Goal: Book appointment/travel/reservation

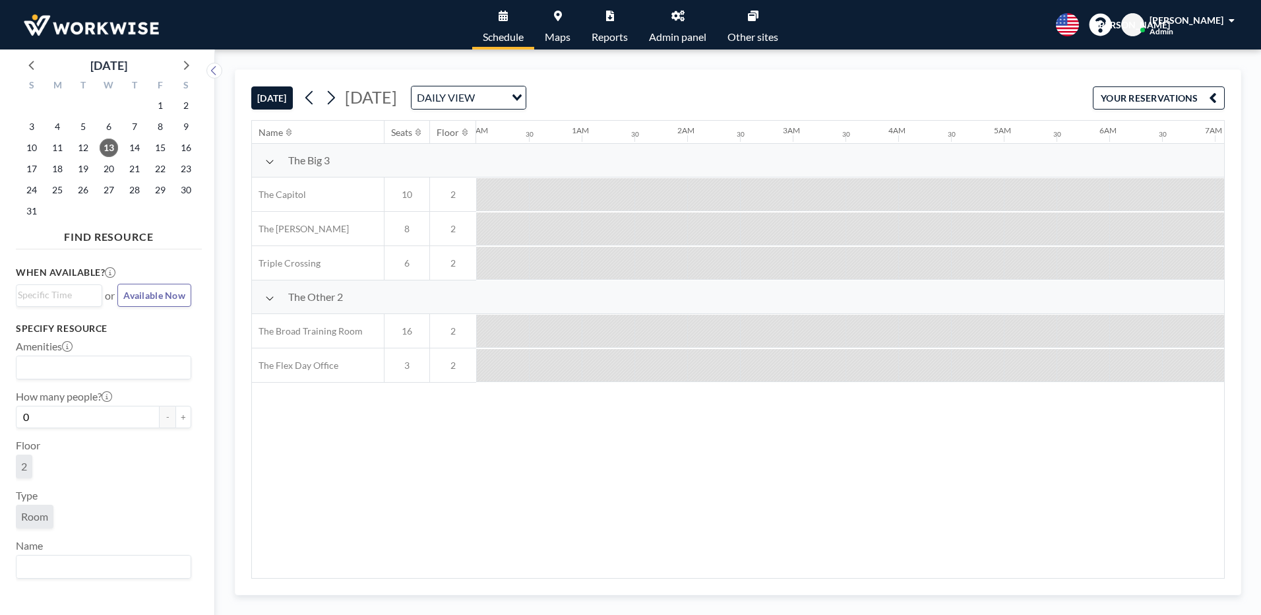
scroll to position [0, 1161]
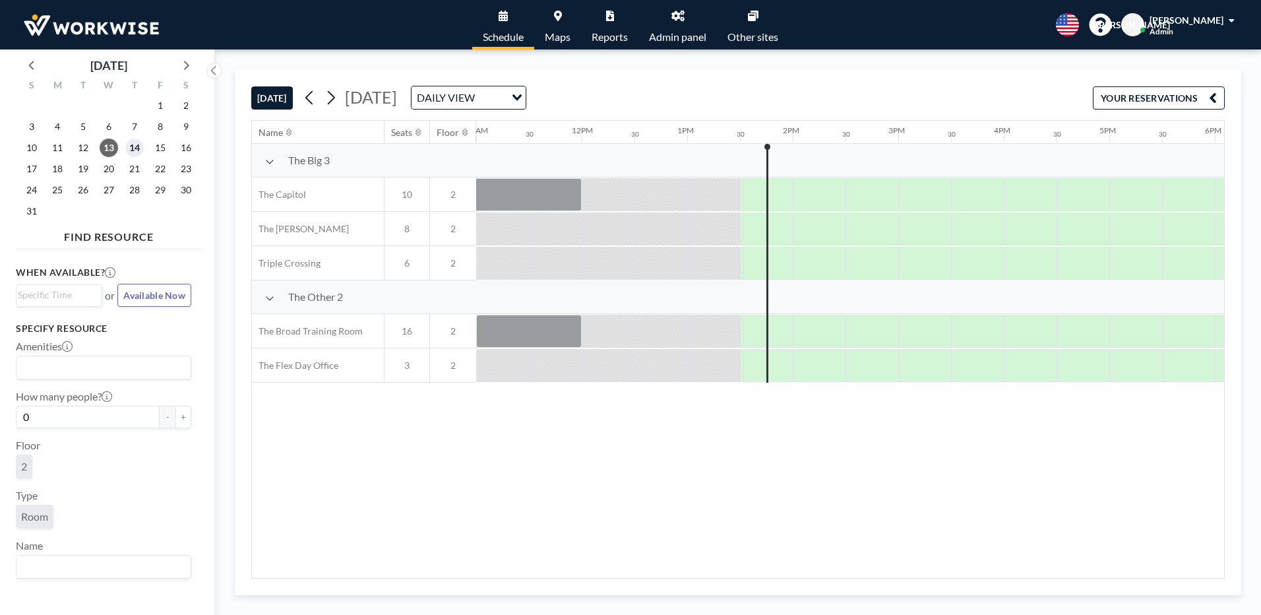
click at [129, 147] on span "14" at bounding box center [134, 148] width 18 height 18
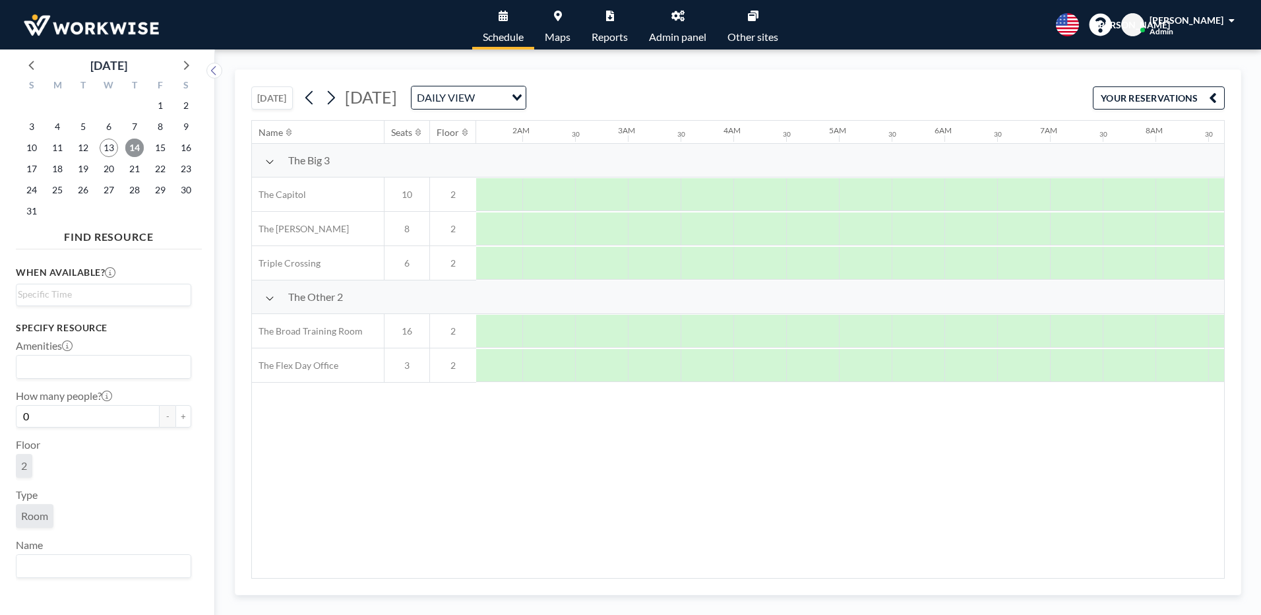
scroll to position [0, 1786]
click at [161, 150] on span "15" at bounding box center [160, 148] width 18 height 18
click at [187, 149] on span "16" at bounding box center [186, 148] width 18 height 18
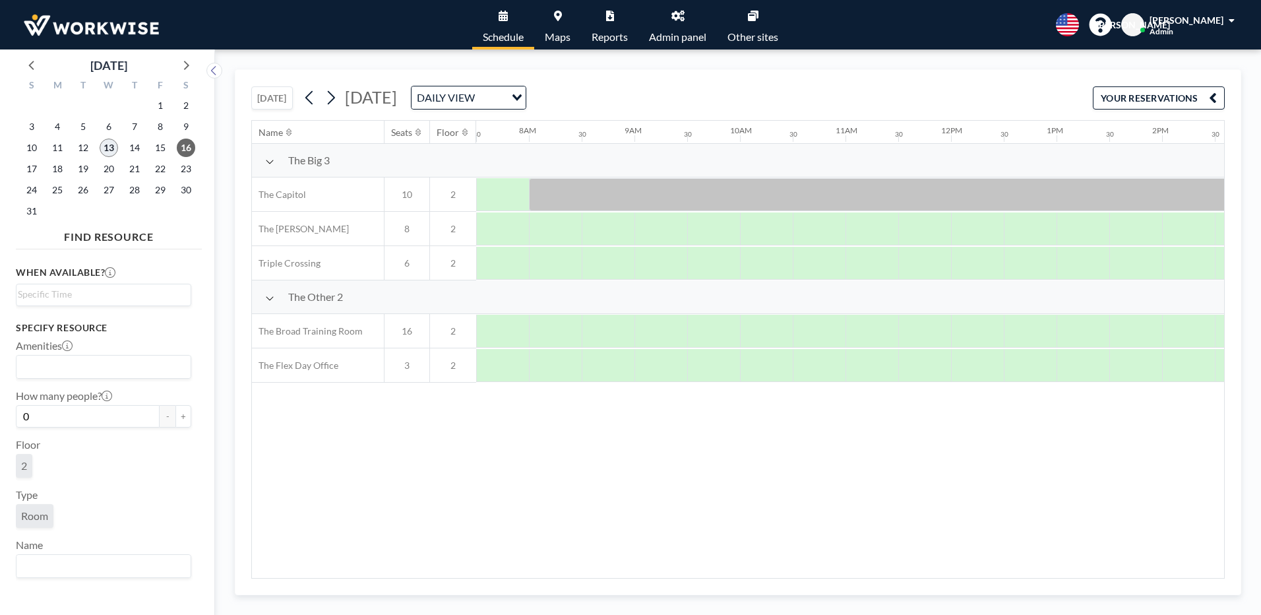
click at [110, 150] on span "13" at bounding box center [109, 148] width 18 height 18
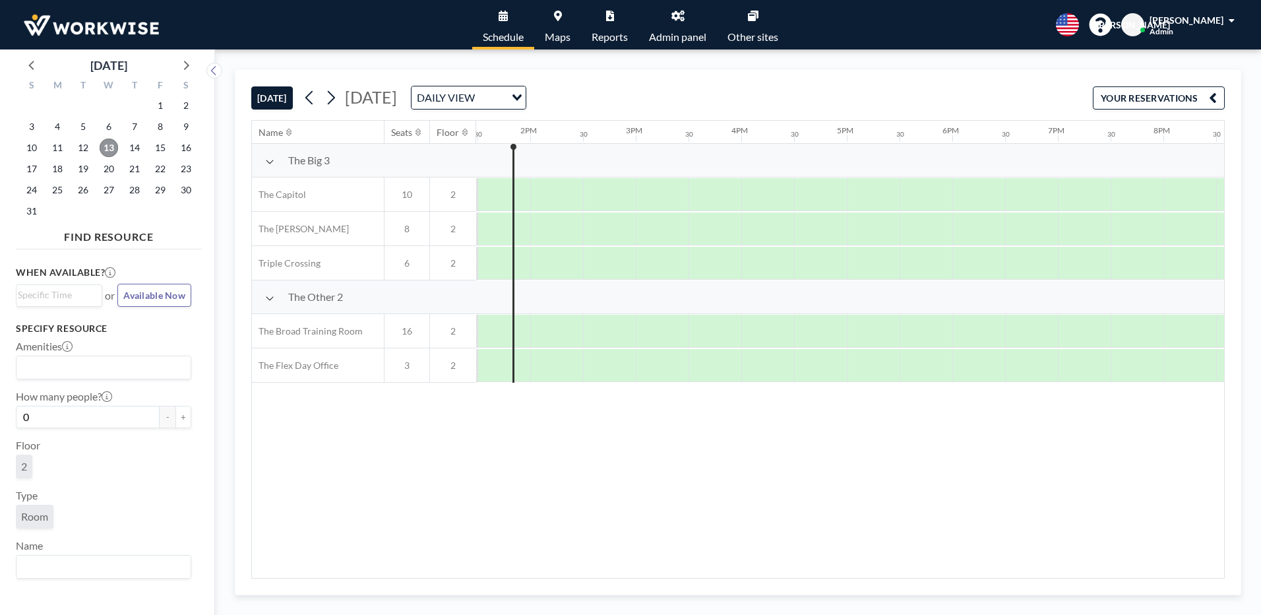
scroll to position [0, 1435]
click at [136, 148] on span "14" at bounding box center [134, 148] width 18 height 18
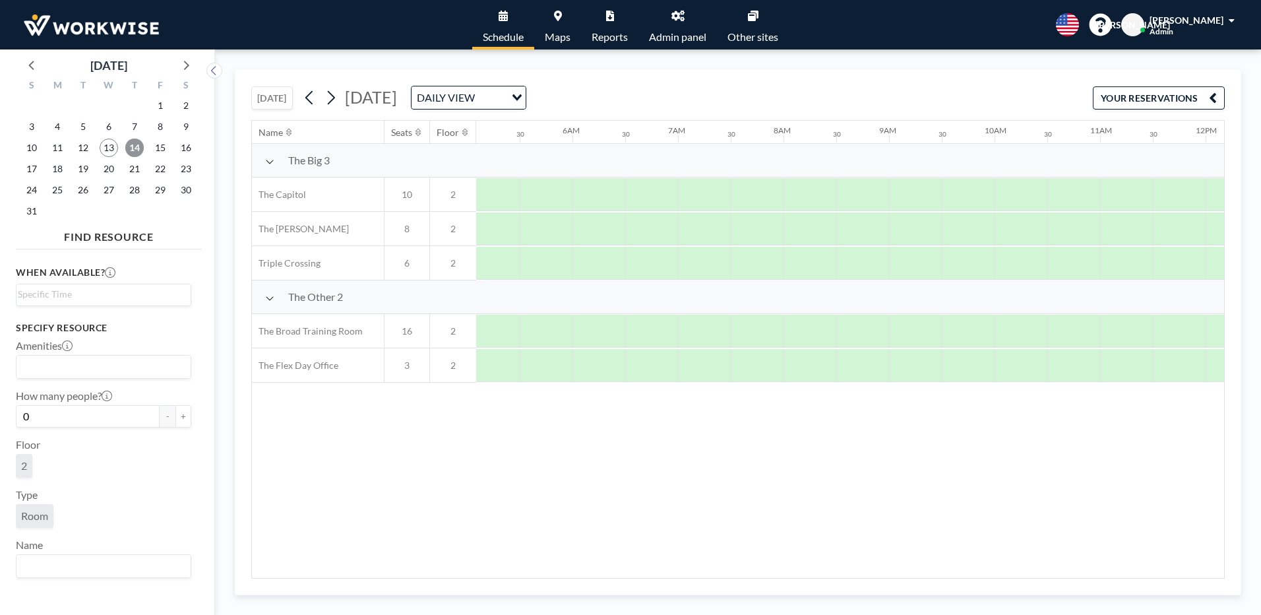
scroll to position [0, 792]
click at [164, 145] on span "15" at bounding box center [160, 148] width 18 height 18
click at [60, 170] on span "18" at bounding box center [57, 169] width 18 height 18
click at [86, 167] on span "19" at bounding box center [83, 169] width 18 height 18
click at [119, 173] on div "20" at bounding box center [109, 168] width 26 height 21
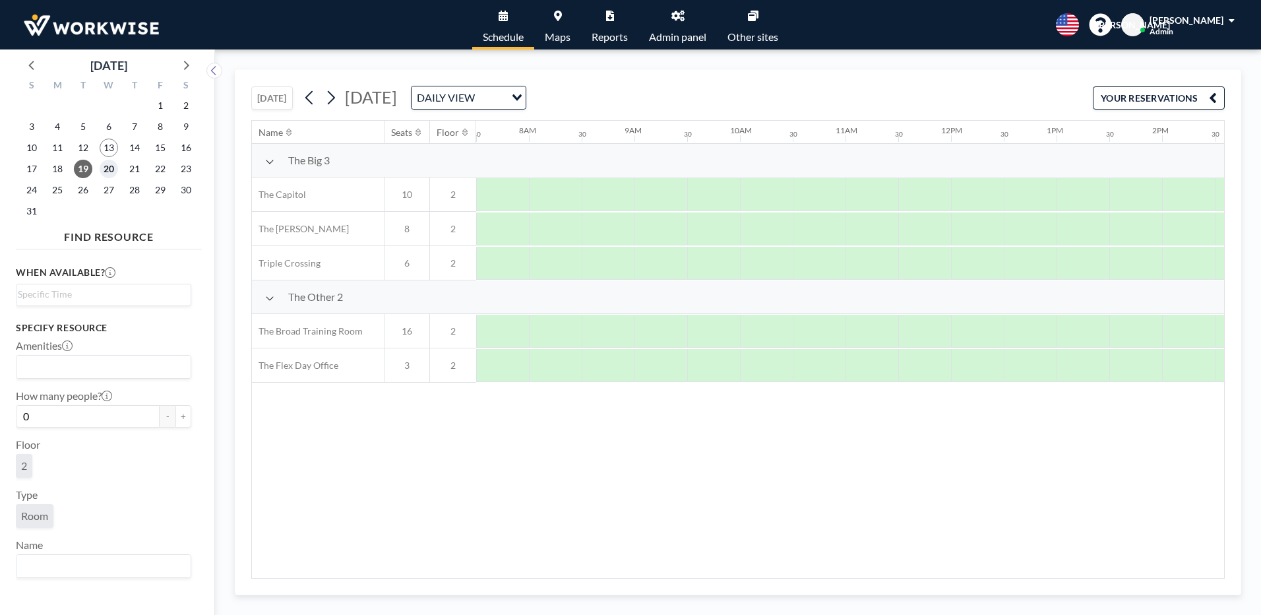
click at [106, 166] on span "20" at bounding box center [109, 169] width 18 height 18
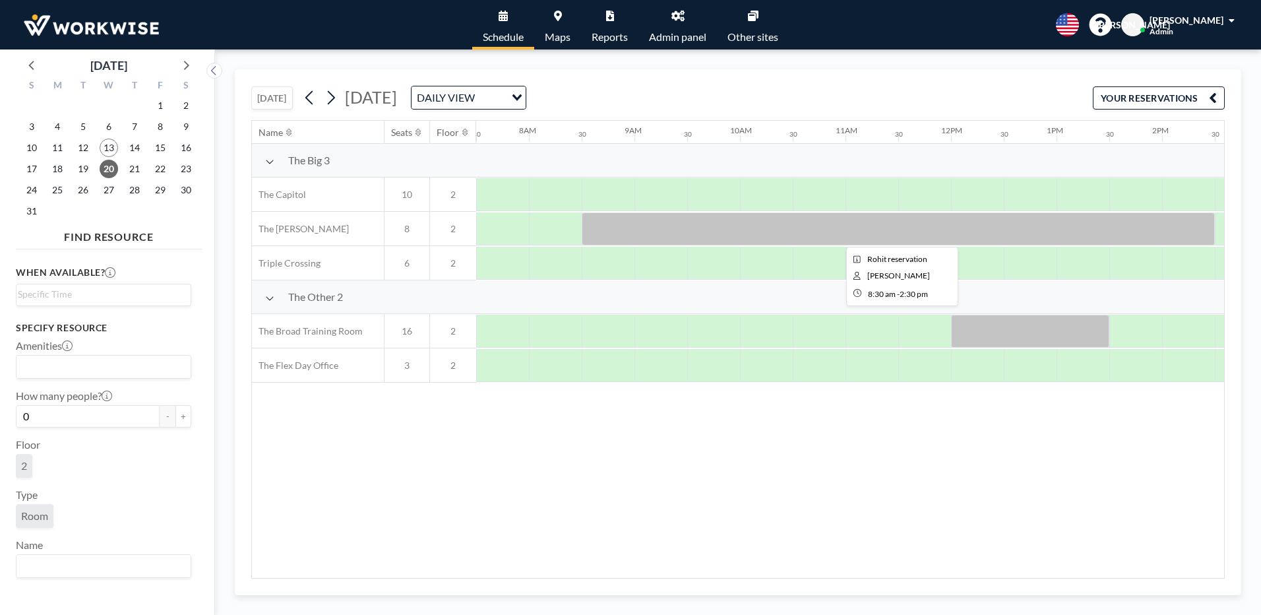
click at [614, 234] on div at bounding box center [898, 228] width 633 height 33
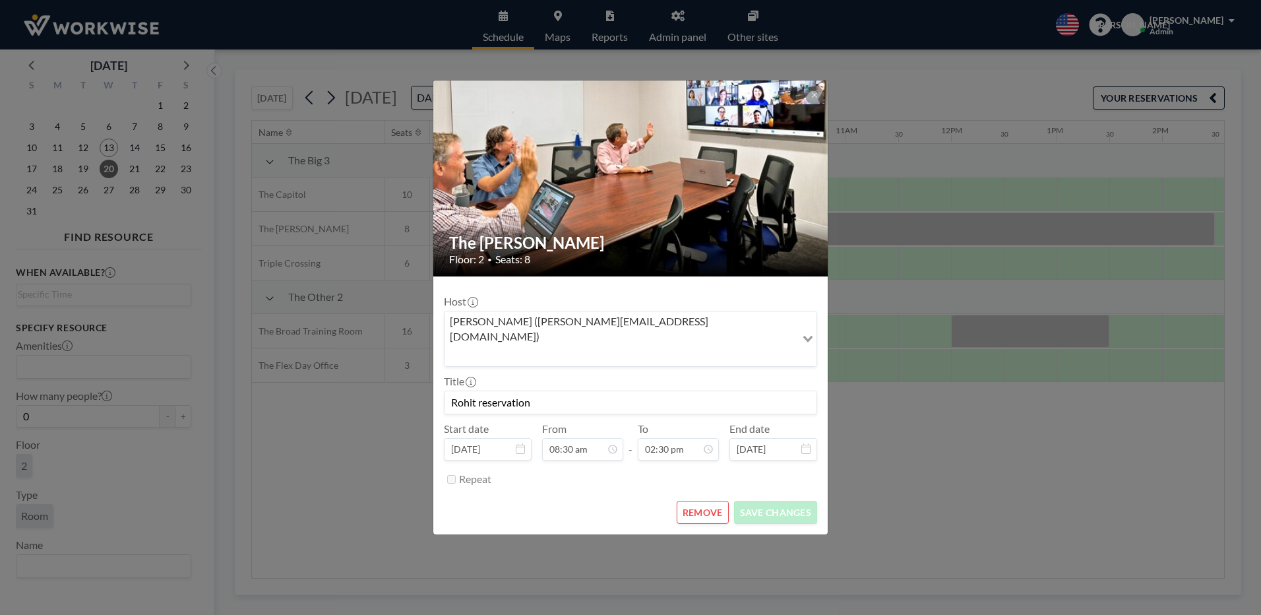
click at [139, 480] on div "The [PERSON_NAME] Floor: 2 • Seats: 8 Host [PERSON_NAME] ([PERSON_NAME][EMAIL_A…" at bounding box center [630, 307] width 1261 height 615
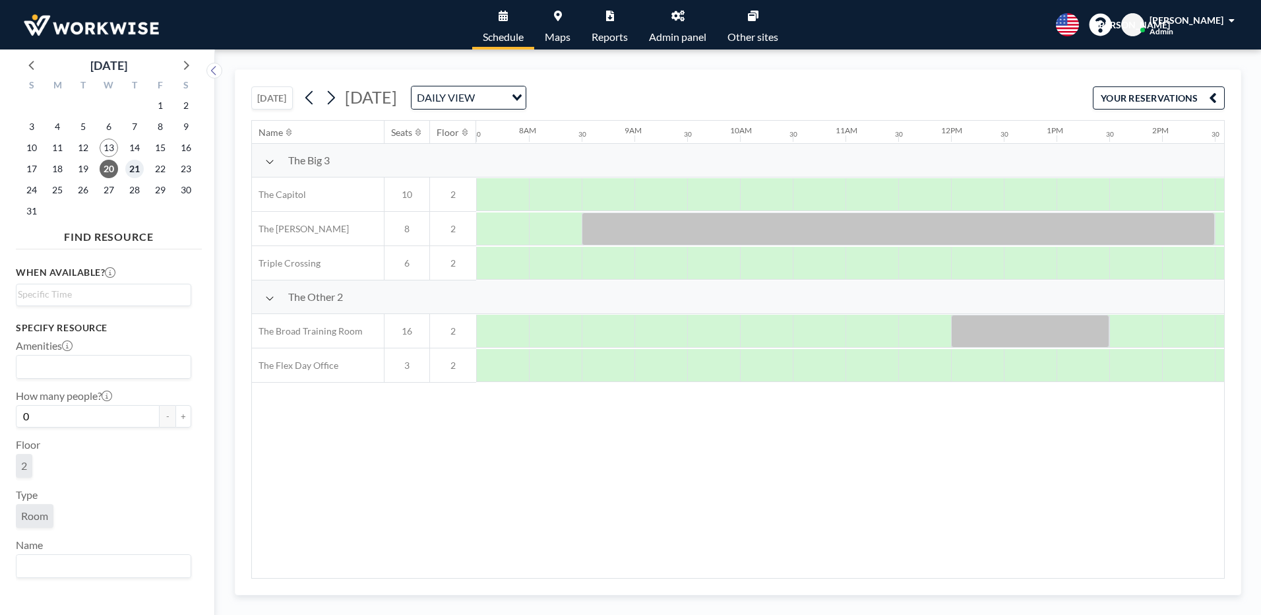
click at [139, 172] on span "21" at bounding box center [134, 169] width 18 height 18
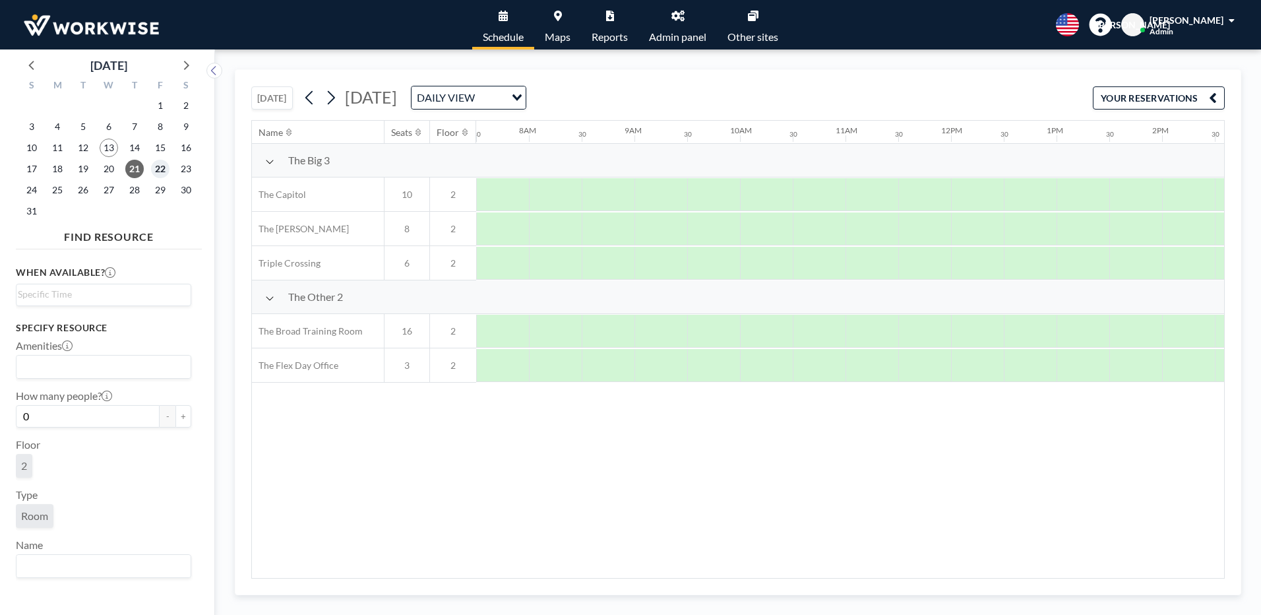
click at [161, 166] on span "22" at bounding box center [160, 169] width 18 height 18
click at [187, 166] on span "23" at bounding box center [186, 169] width 18 height 18
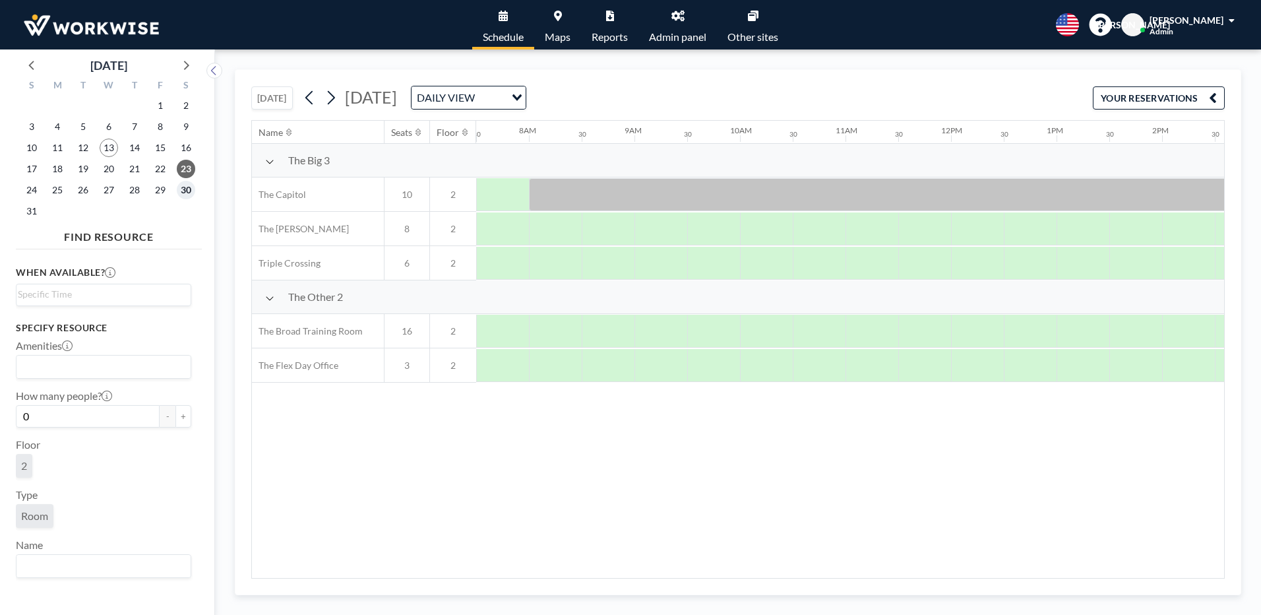
click at [181, 195] on span "30" at bounding box center [186, 190] width 18 height 18
click at [162, 191] on span "29" at bounding box center [160, 190] width 18 height 18
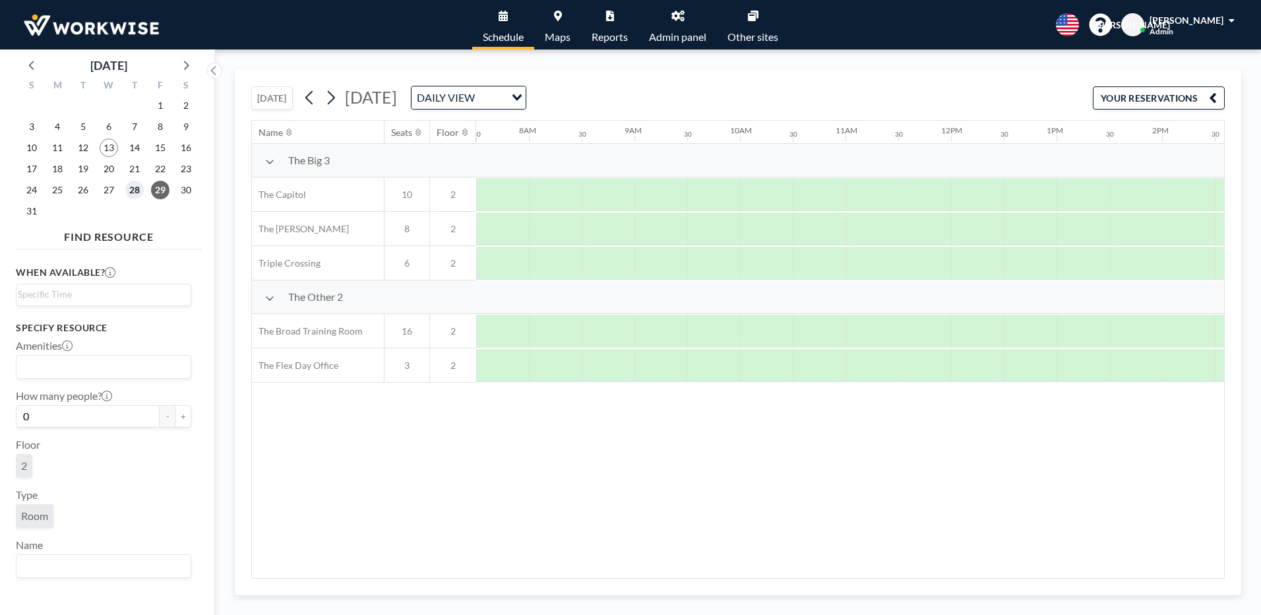
click at [132, 191] on span "28" at bounding box center [134, 190] width 18 height 18
click at [108, 186] on span "27" at bounding box center [109, 190] width 18 height 18
click at [112, 146] on span "13" at bounding box center [109, 148] width 18 height 18
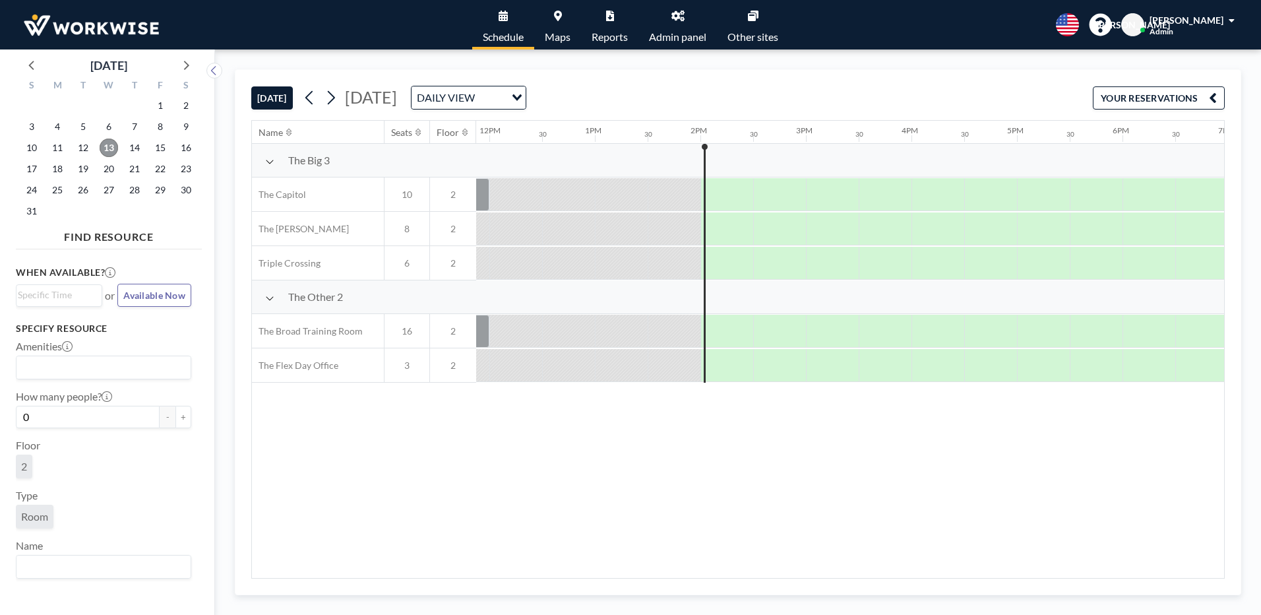
scroll to position [0, 1273]
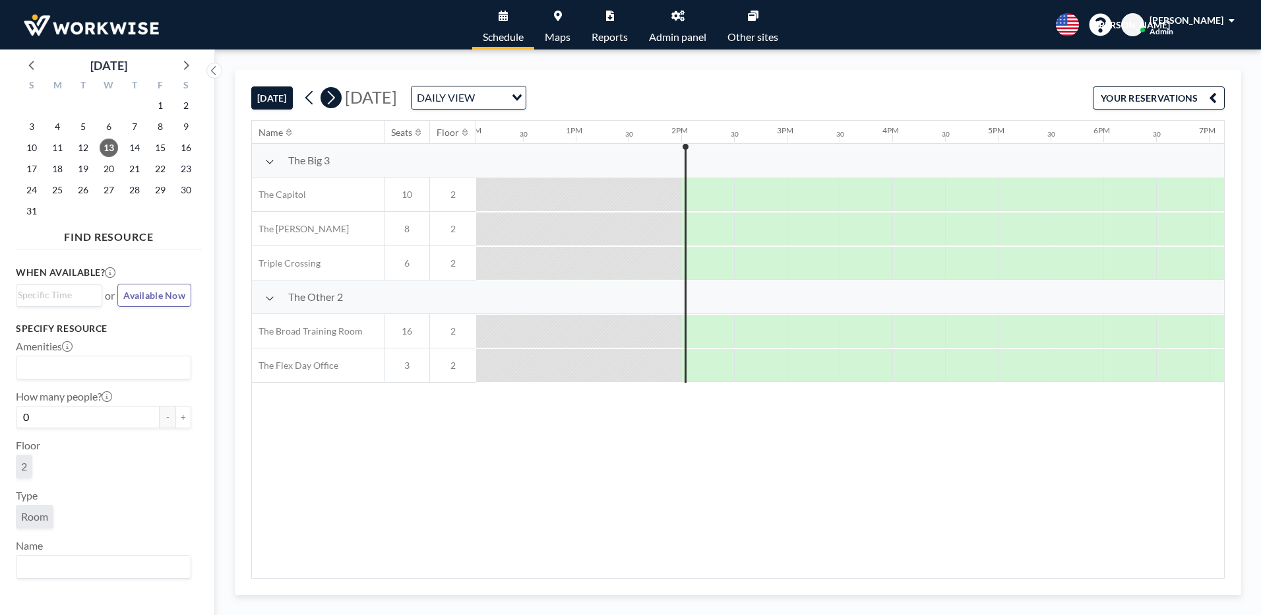
click at [332, 99] on icon at bounding box center [331, 98] width 13 height 20
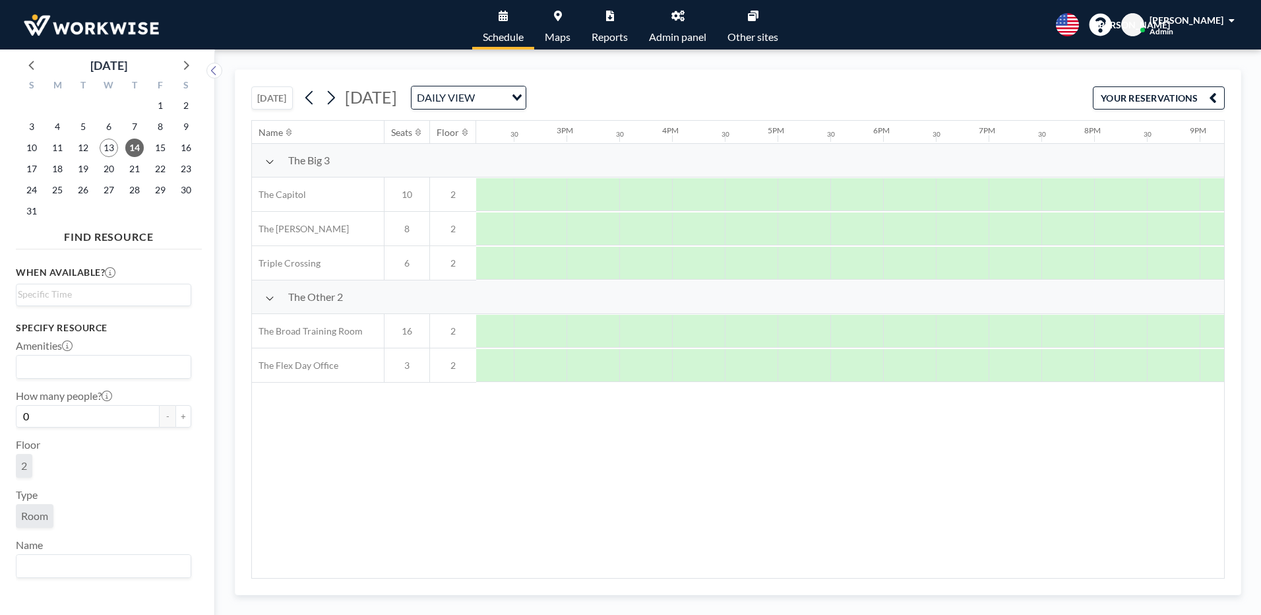
scroll to position [0, 1390]
click at [327, 97] on icon at bounding box center [331, 98] width 13 height 20
click at [273, 95] on button "[DATE]" at bounding box center [272, 97] width 42 height 23
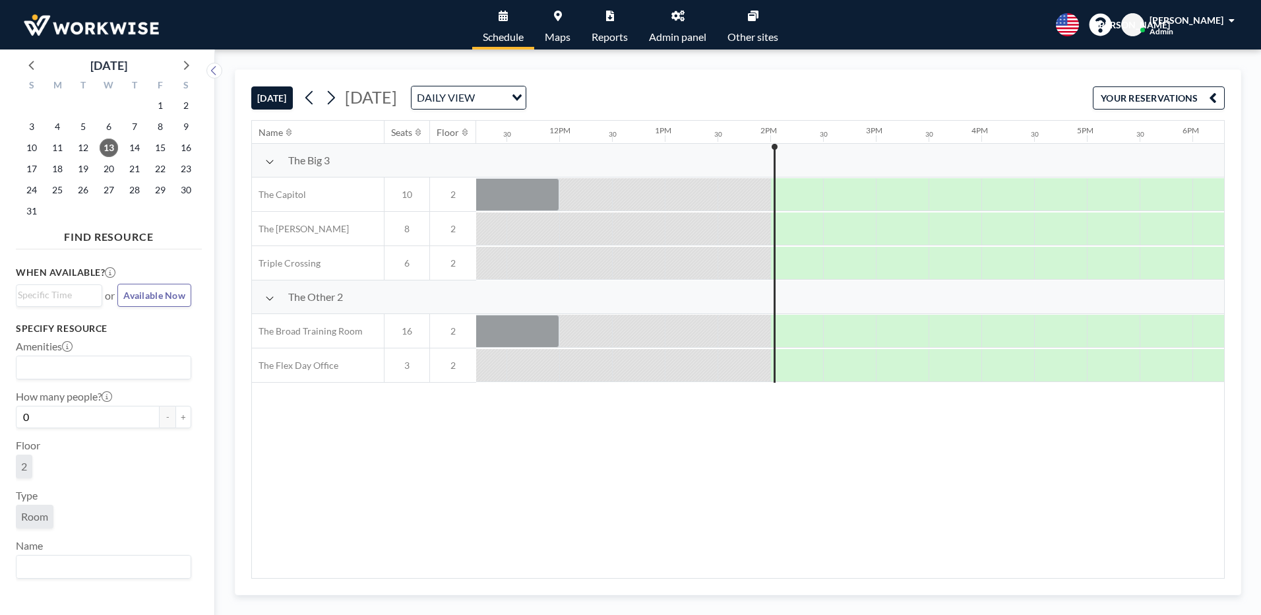
scroll to position [0, 1425]
